Goal: Task Accomplishment & Management: Manage account settings

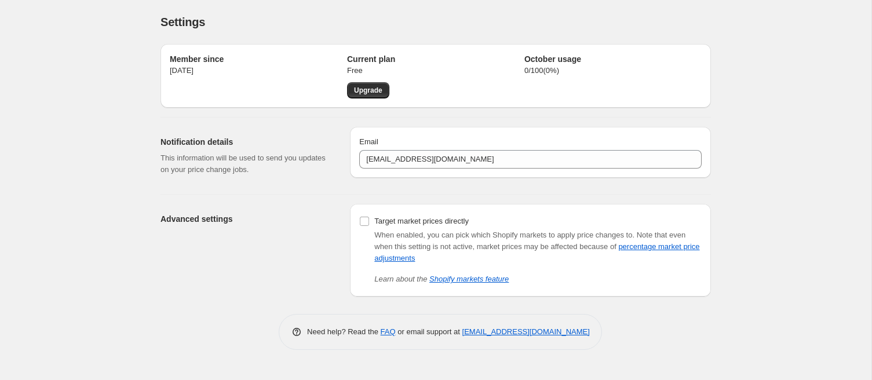
click at [773, 222] on div "Settings. This page is ready Settings Member since [DATE] Current plan Free Upg…" at bounding box center [436, 190] width 872 height 380
click at [384, 8] on div "Settings. This page is ready Settings" at bounding box center [436, 22] width 551 height 44
click at [239, 9] on div "Settings. This page is ready Settings" at bounding box center [436, 22] width 551 height 44
click at [720, 83] on div "Settings. This page is ready Settings Member since [DATE] Current plan Free Upg…" at bounding box center [436, 183] width 578 height 367
